Goal: Task Accomplishment & Management: Complete application form

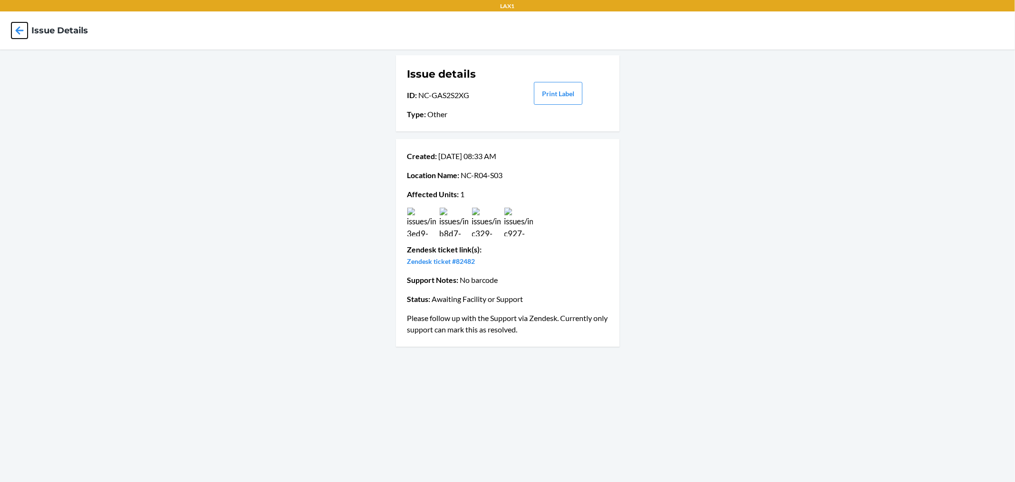
click at [24, 36] on icon at bounding box center [19, 30] width 16 height 16
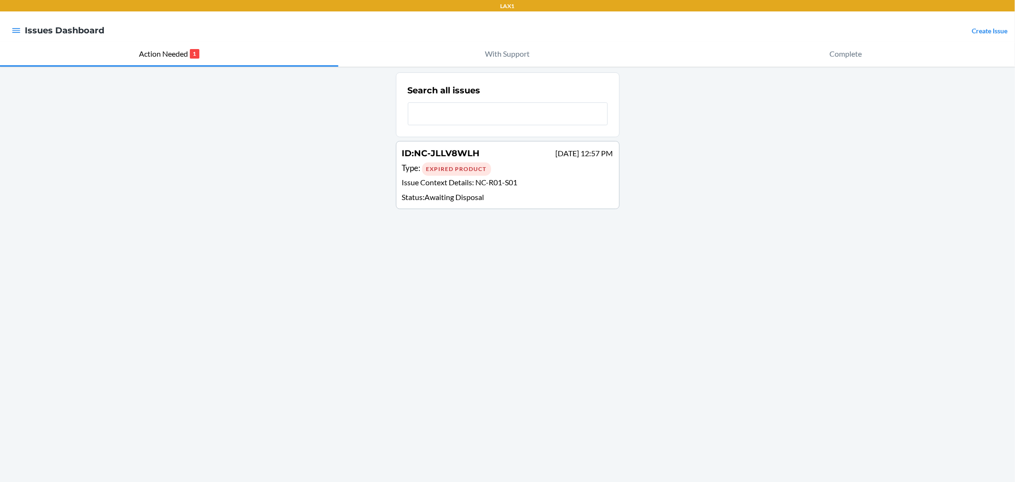
click at [450, 177] on p "Issue Context Details : NC-R01-S01" at bounding box center [507, 184] width 211 height 14
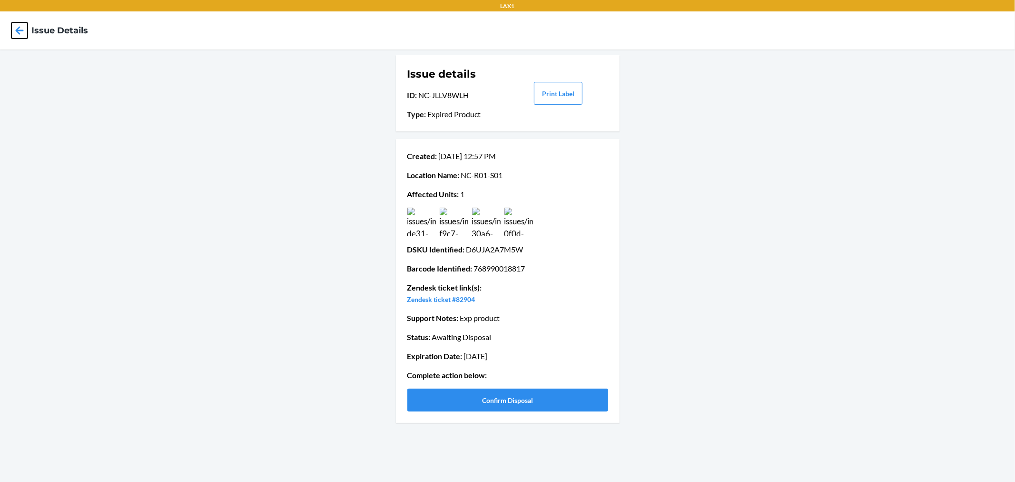
click at [20, 27] on icon at bounding box center [20, 30] width 8 height 8
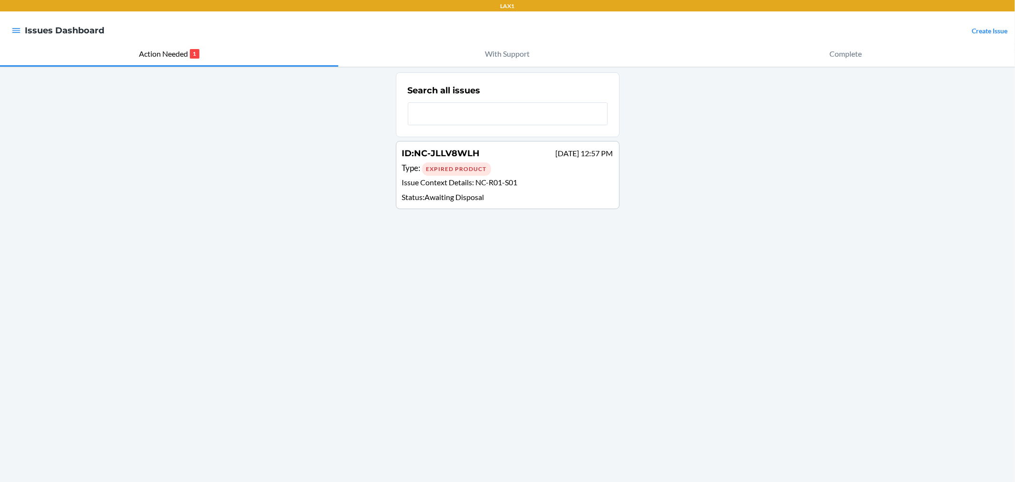
click at [484, 173] on div "Expired Product" at bounding box center [456, 168] width 69 height 13
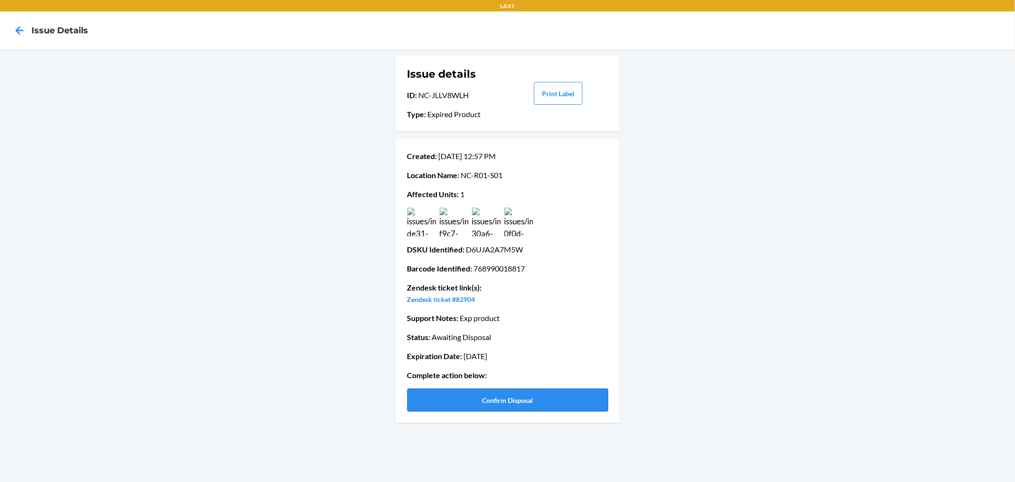
click at [494, 408] on button "Confirm Disposal" at bounding box center [507, 399] width 201 height 23
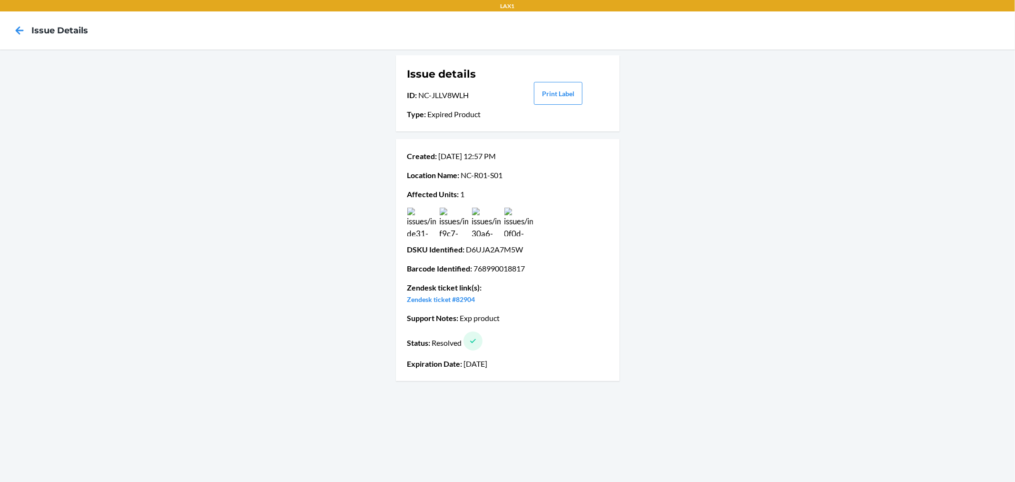
click at [508, 250] on p "DSKU Identified : D6UJA2A7M5W" at bounding box center [507, 249] width 201 height 11
copy p "D6UJA2A7M5W"
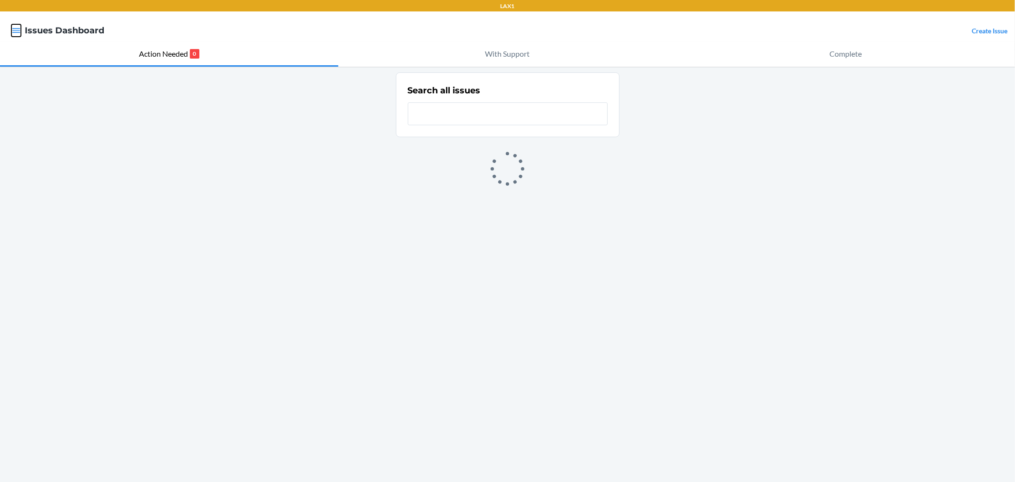
click at [20, 30] on icon "button" at bounding box center [16, 31] width 10 height 10
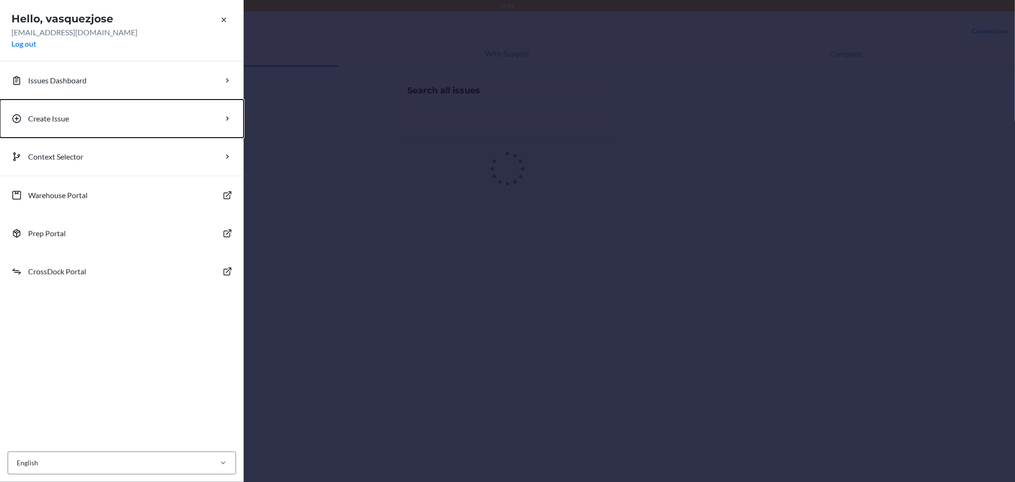
click at [62, 120] on p "Create Issue" at bounding box center [48, 118] width 41 height 11
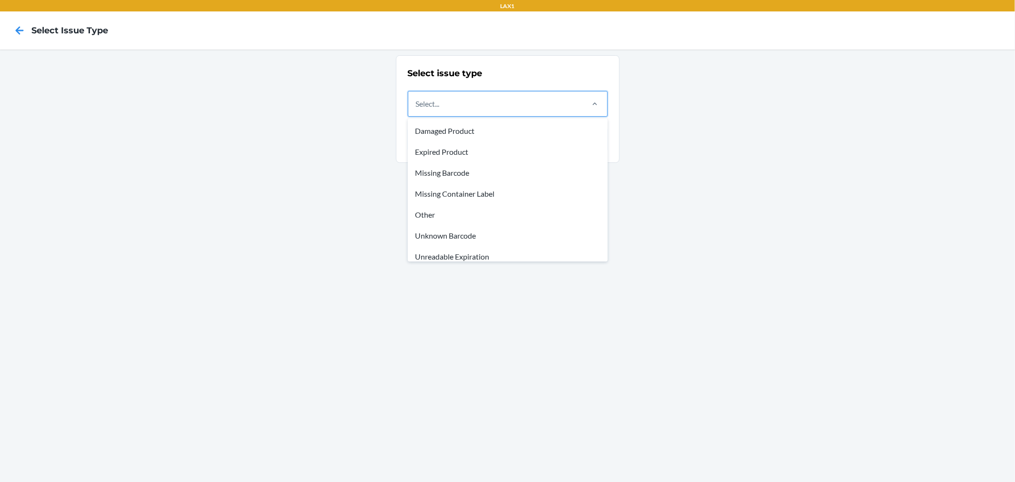
click at [557, 108] on div "Select..." at bounding box center [495, 103] width 174 height 25
click at [417, 108] on input "option Damaged Product focused, 1 of 8. 8 results available. Use Up and Down to…" at bounding box center [416, 103] width 1 height 11
click at [460, 134] on div "Damaged Product" at bounding box center [508, 130] width 196 height 21
click at [417, 109] on input "option Damaged Product focused, 1 of 8. 8 results available. Use Up and Down to…" at bounding box center [416, 103] width 1 height 11
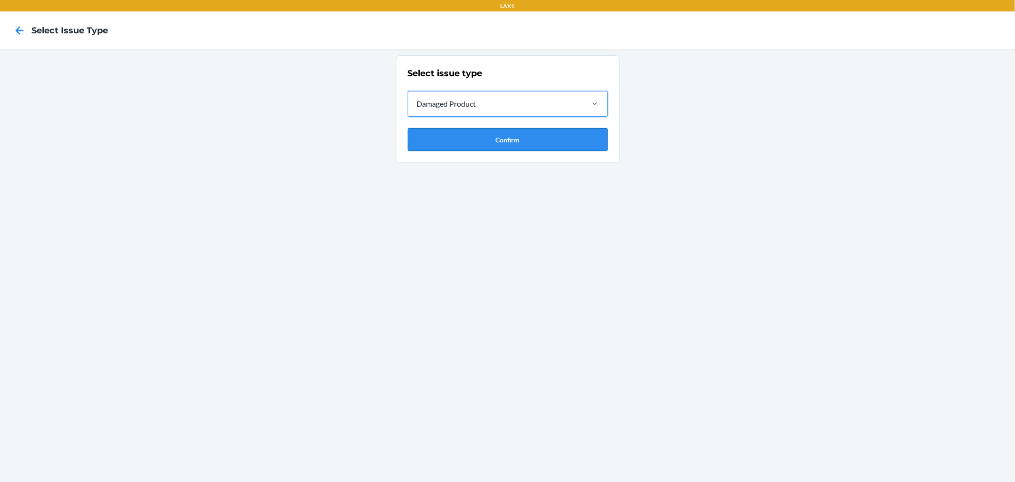
click at [493, 144] on button "Confirm" at bounding box center [508, 139] width 200 height 23
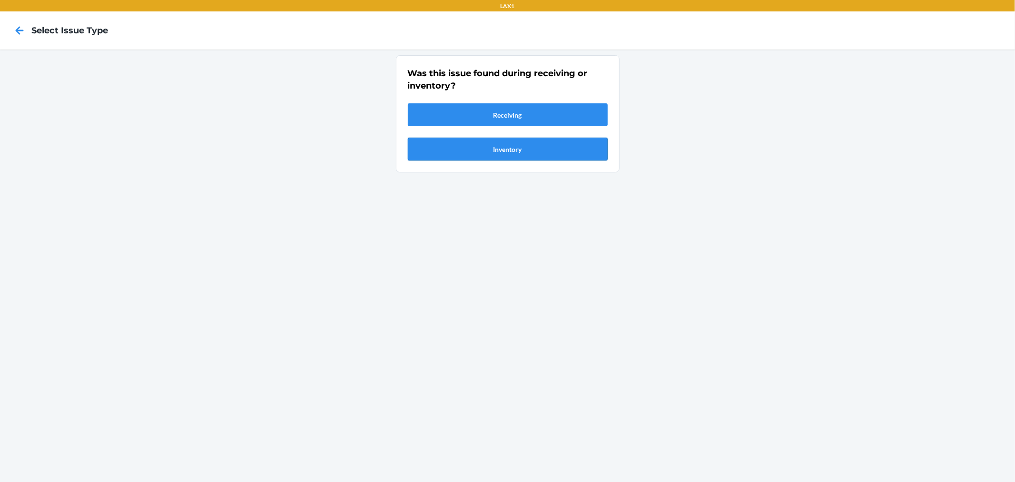
click at [513, 146] on button "Inventory" at bounding box center [508, 149] width 200 height 23
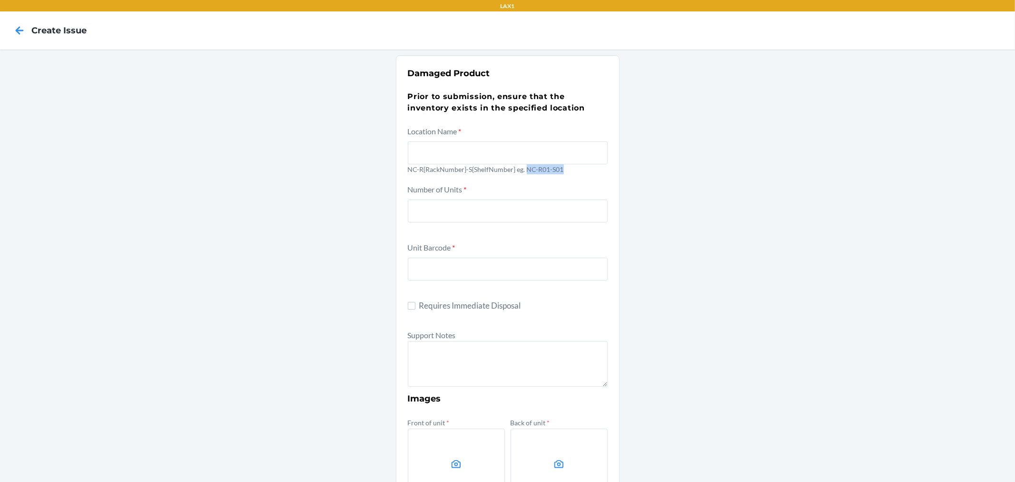
drag, startPoint x: 561, startPoint y: 168, endPoint x: 522, endPoint y: 168, distance: 38.5
click at [522, 168] on p "NC-R{RackNumber}-S{ShelfNumber} eg. NC-R01-S01" at bounding box center [508, 169] width 200 height 10
copy p "NC-R01-S01"
click at [502, 151] on input "text" at bounding box center [508, 152] width 200 height 23
paste input "NC-R01-S01"
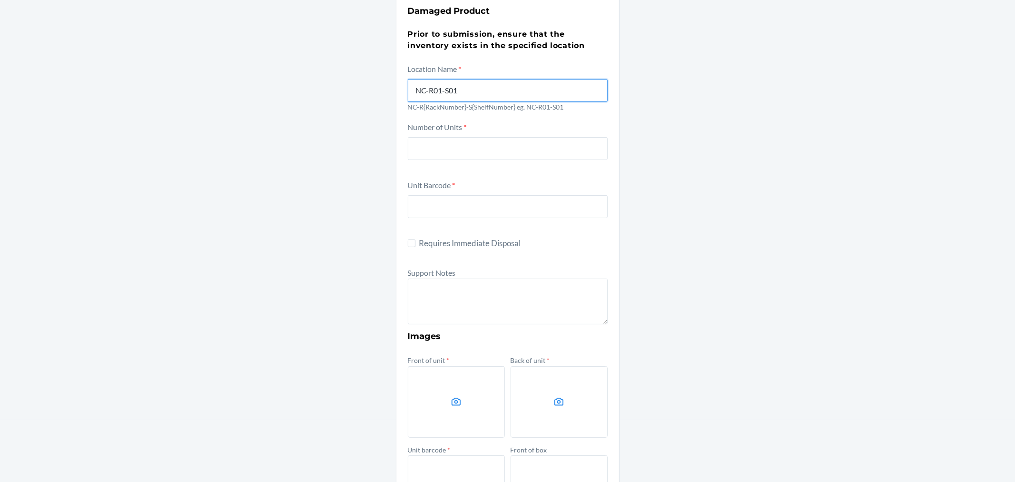
scroll to position [158, 0]
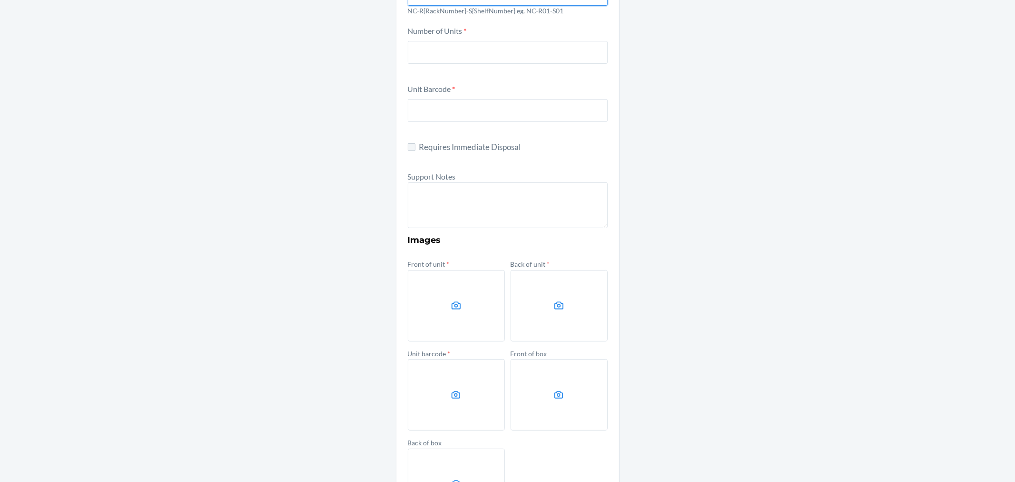
type input "NC-R01-S01"
click at [408, 147] on input "Requires Immediate Disposal" at bounding box center [412, 147] width 8 height 8
checkbox input "true"
click at [439, 113] on input "text" at bounding box center [508, 110] width 200 height 23
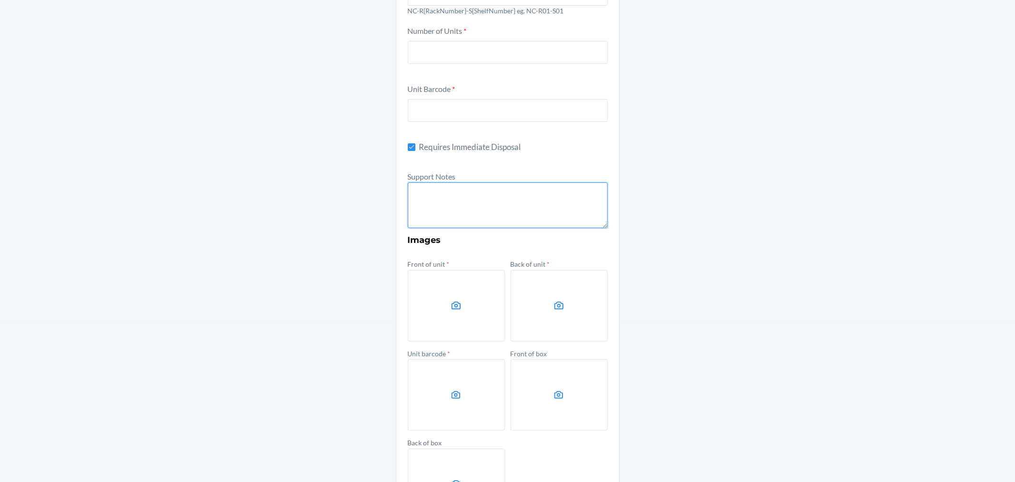
click at [439, 202] on textarea at bounding box center [508, 205] width 200 height 46
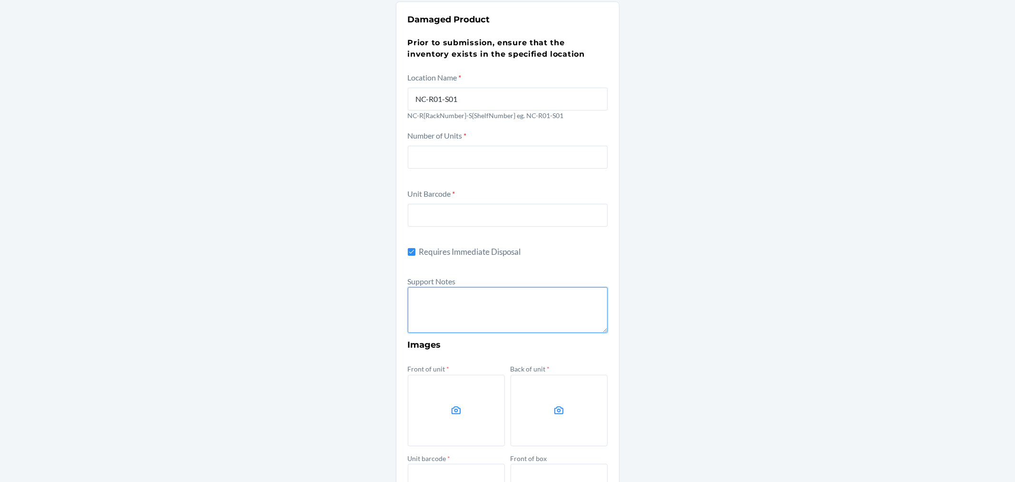
scroll to position [53, 0]
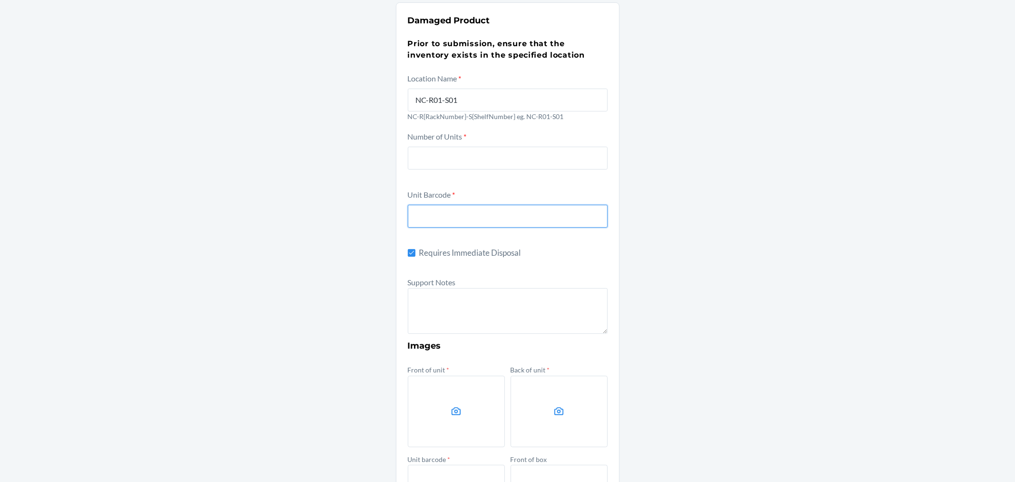
click at [443, 216] on input "text" at bounding box center [508, 216] width 200 height 23
paste input "DPJZP8T2ZYM"
type input "DPJZP8T2ZYM"
click at [463, 154] on input "number" at bounding box center [508, 158] width 200 height 23
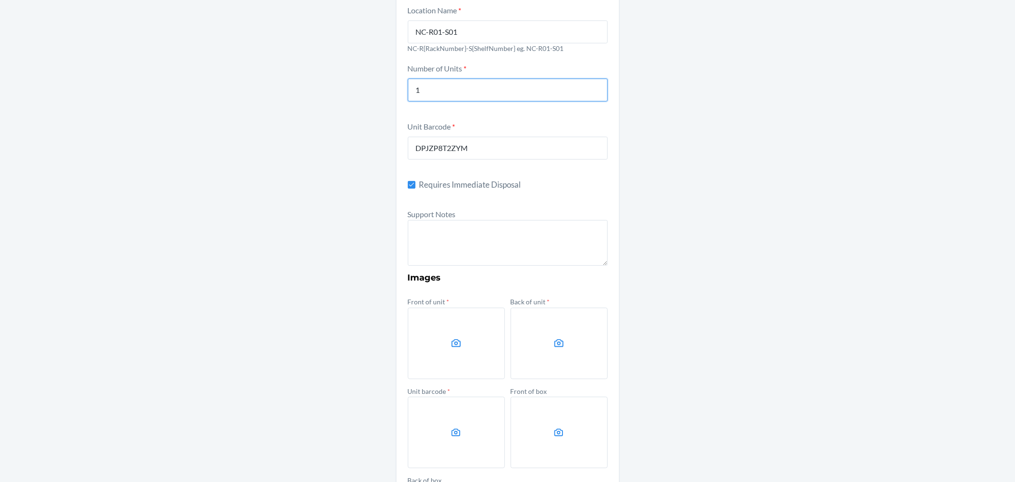
scroll to position [211, 0]
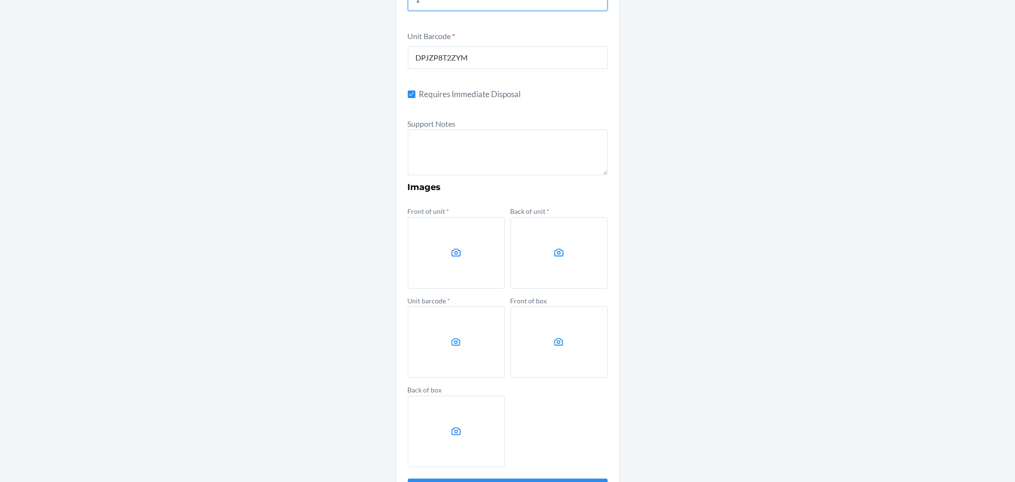
type input "1"
click at [460, 155] on textarea at bounding box center [508, 152] width 200 height 46
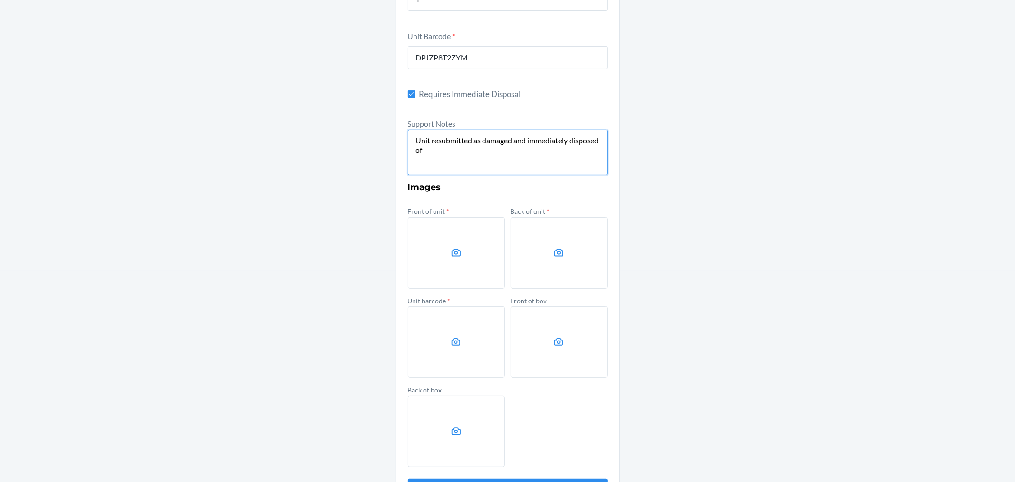
type textarea "Unit resubmitted as damaged and immediately disposed of"
click at [458, 243] on label at bounding box center [456, 252] width 97 height 71
click at [0, 0] on input "file" at bounding box center [0, 0] width 0 height 0
click at [542, 254] on label at bounding box center [559, 252] width 97 height 71
click at [0, 0] on input "file" at bounding box center [0, 0] width 0 height 0
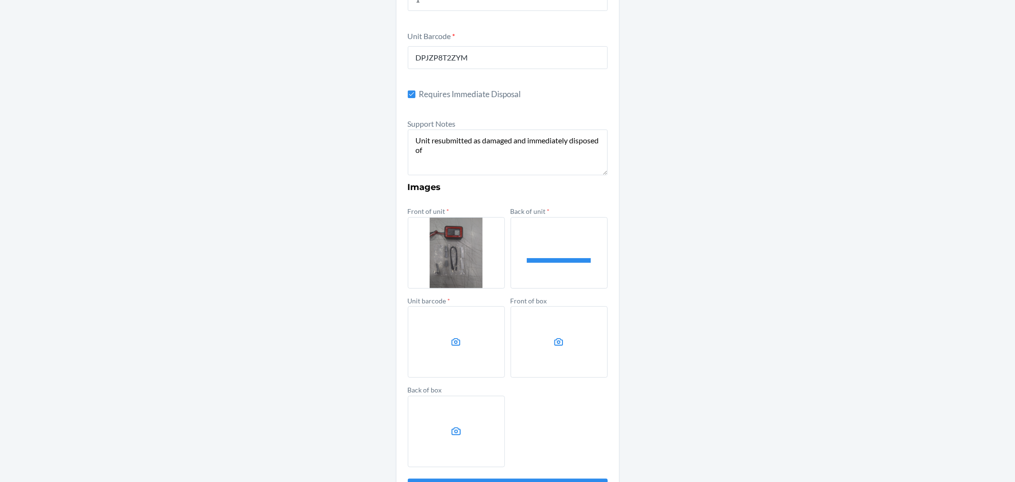
click at [458, 332] on label at bounding box center [456, 341] width 97 height 71
click at [0, 0] on input "file" at bounding box center [0, 0] width 0 height 0
click at [563, 331] on label at bounding box center [559, 341] width 97 height 71
click at [0, 0] on input "file" at bounding box center [0, 0] width 0 height 0
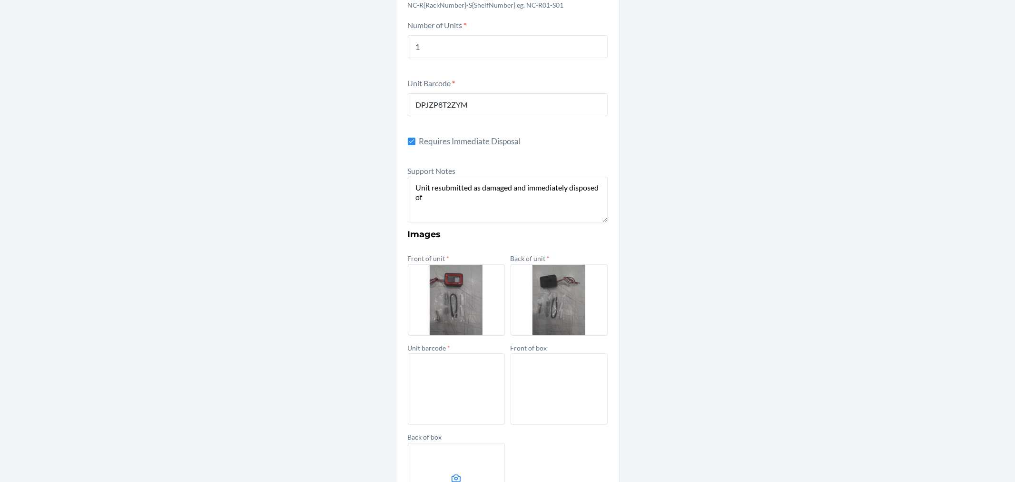
scroll to position [248, 0]
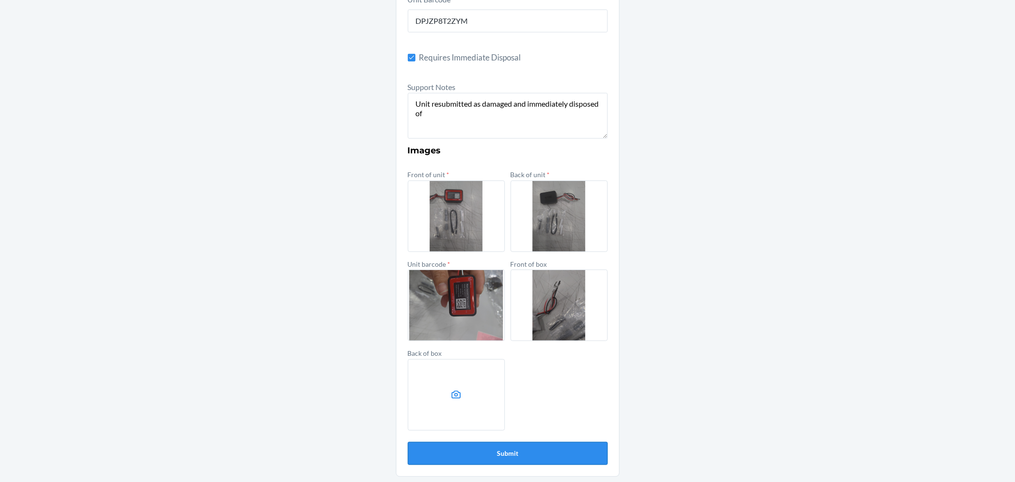
click at [533, 450] on button "Submit" at bounding box center [508, 453] width 200 height 23
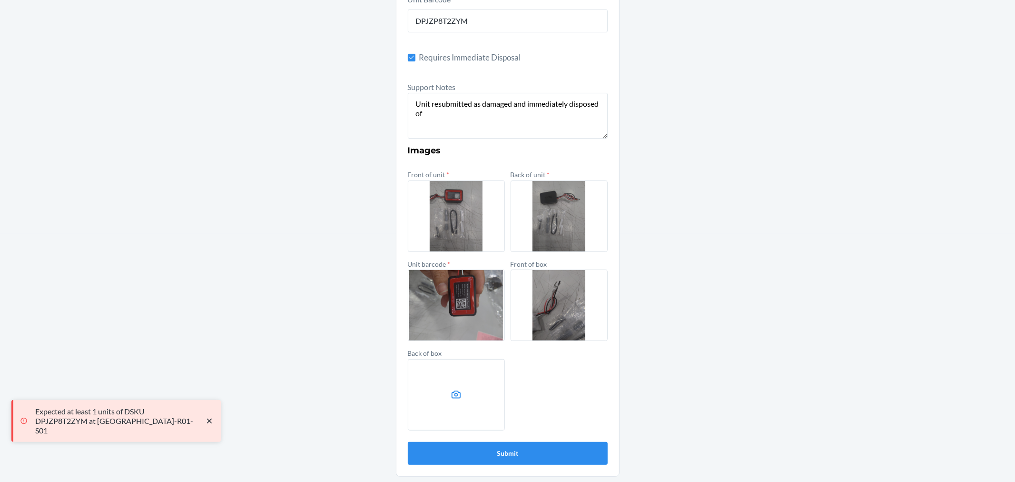
scroll to position [36, 0]
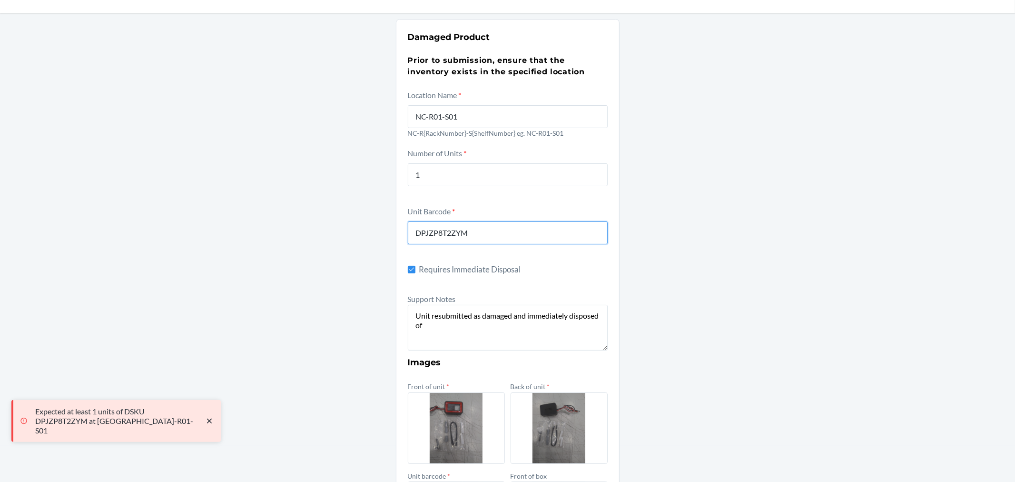
click at [487, 231] on input "DPJZP8T2ZYM" at bounding box center [508, 232] width 200 height 23
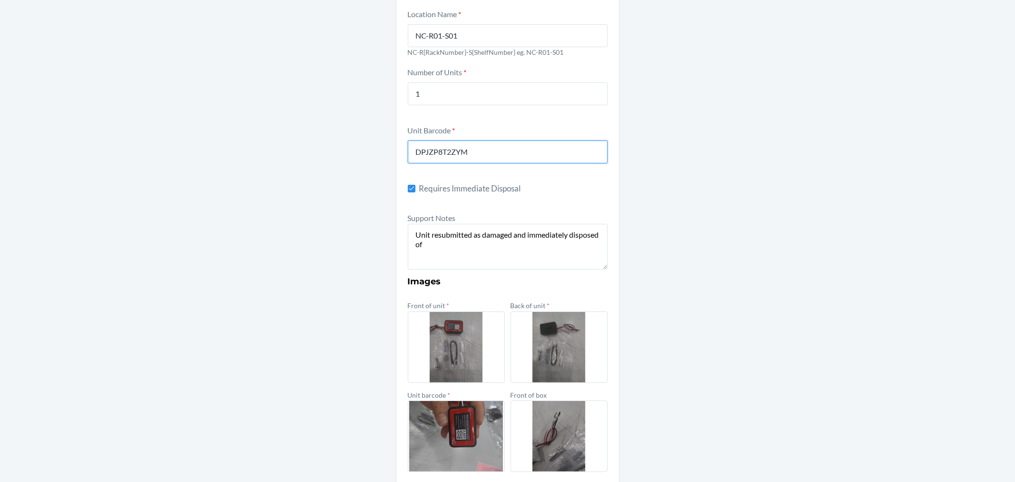
scroll to position [248, 0]
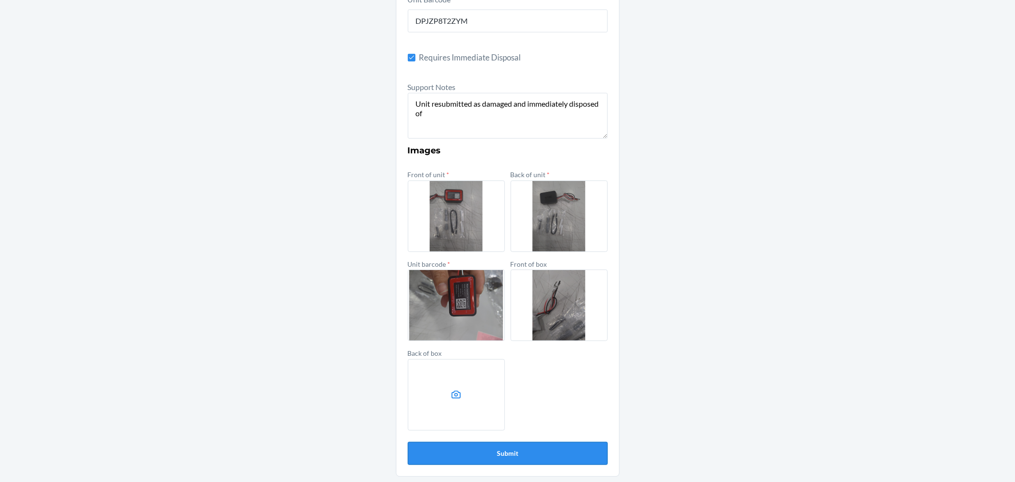
click at [494, 453] on button "Submit" at bounding box center [508, 453] width 200 height 23
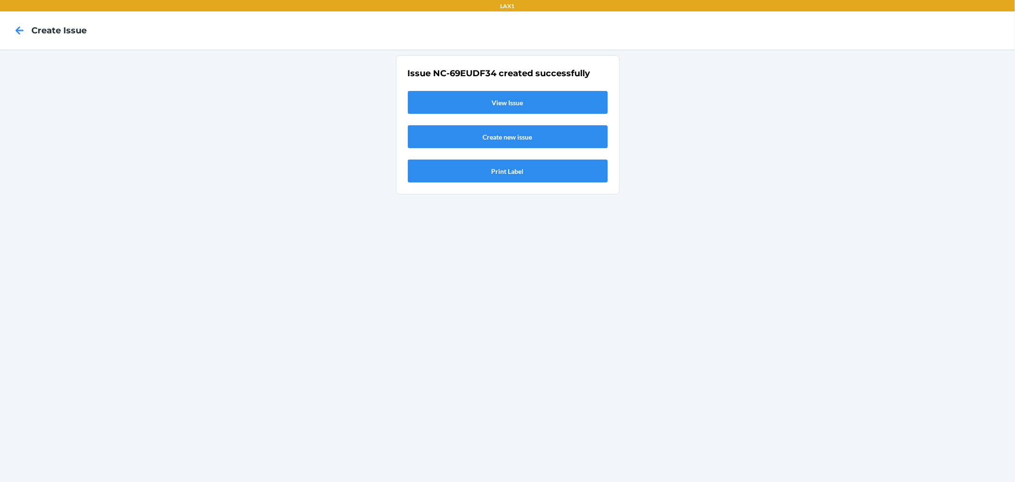
scroll to position [0, 0]
click at [493, 98] on link "View Issue" at bounding box center [508, 102] width 200 height 23
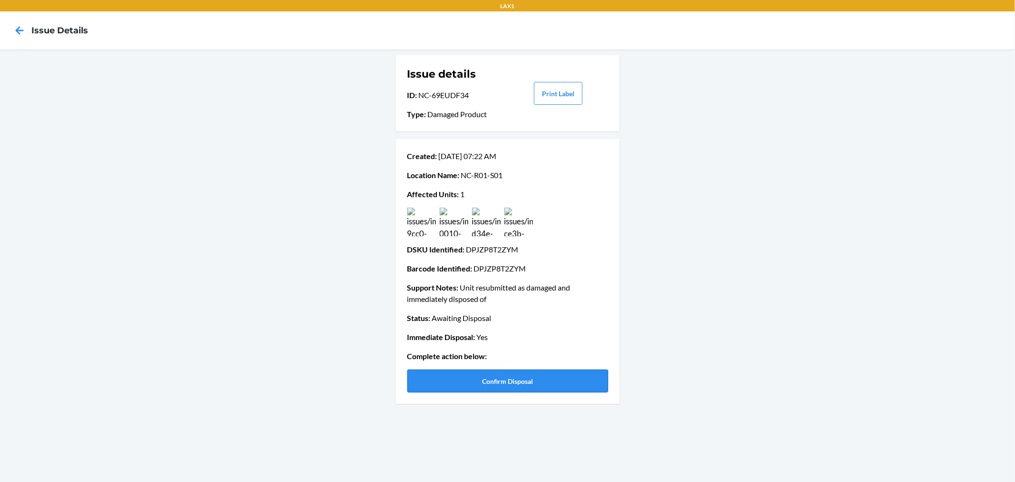
click at [497, 378] on button "Confirm Disposal" at bounding box center [507, 380] width 201 height 23
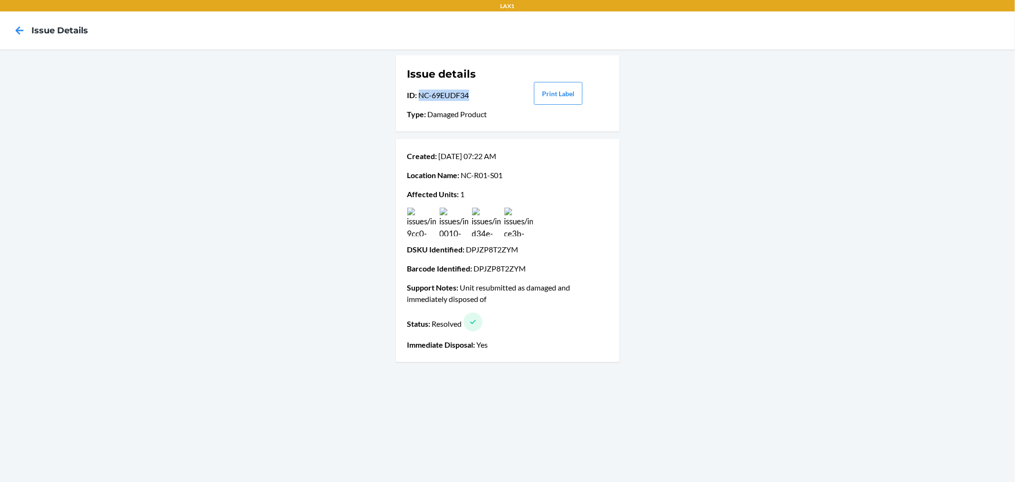
drag, startPoint x: 472, startPoint y: 97, endPoint x: 419, endPoint y: 96, distance: 52.8
click at [419, 96] on p "ID : NC-69EUDF34" at bounding box center [456, 94] width 99 height 11
copy p "NC-69EUDF34"
